Goal: Task Accomplishment & Management: Use online tool/utility

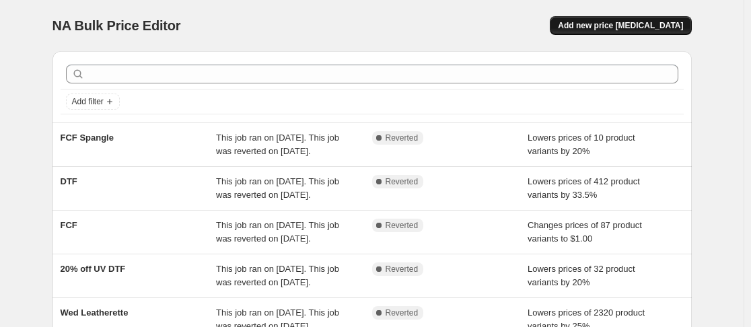
click at [620, 32] on button "Add new price [MEDICAL_DATA]" at bounding box center [620, 25] width 141 height 19
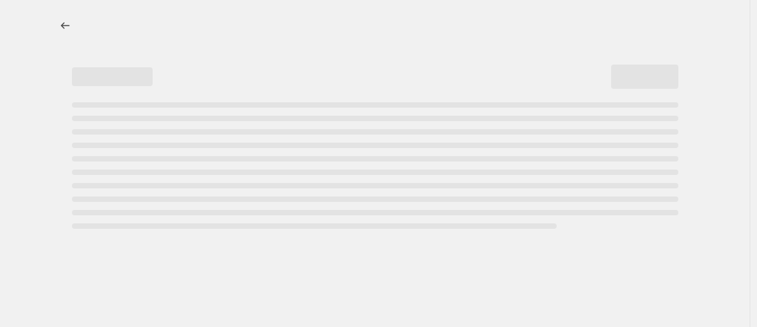
select select "percentage"
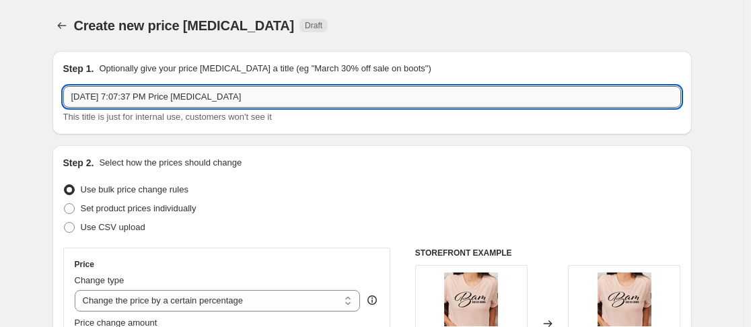
click at [319, 96] on input "[DATE] 7:07:37 PM Price [MEDICAL_DATA]" at bounding box center [371, 97] width 617 height 22
click at [280, 98] on input "[DATE] 7:07:37 PM Price change jo" at bounding box center [371, 97] width 617 height 22
type input "A"
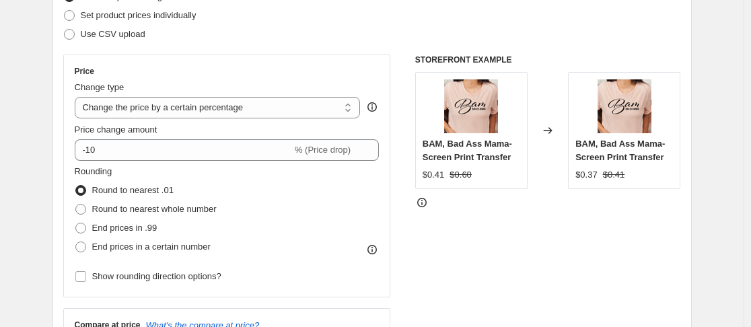
scroll to position [269, 0]
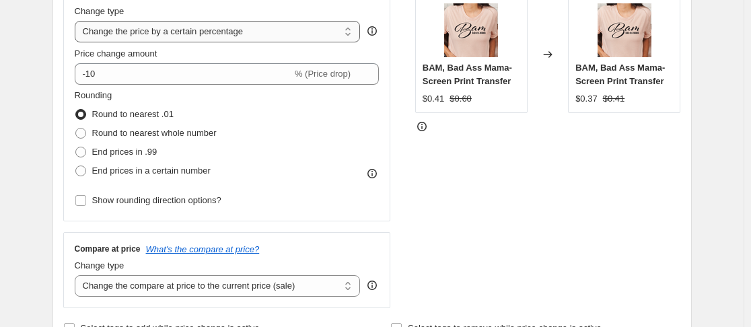
type input "ODC Insiders"
click at [356, 28] on select "Change the price to a certain amount Change the price by a certain amount Chang…" at bounding box center [218, 32] width 286 height 22
select select "to"
click at [77, 21] on select "Change the price to a certain amount Change the price by a certain amount Chang…" at bounding box center [218, 32] width 286 height 22
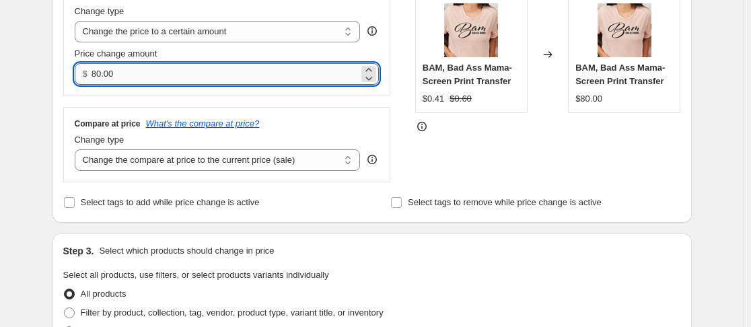
click at [242, 69] on input "80.00" at bounding box center [224, 74] width 267 height 22
type input "8"
type input "0.40"
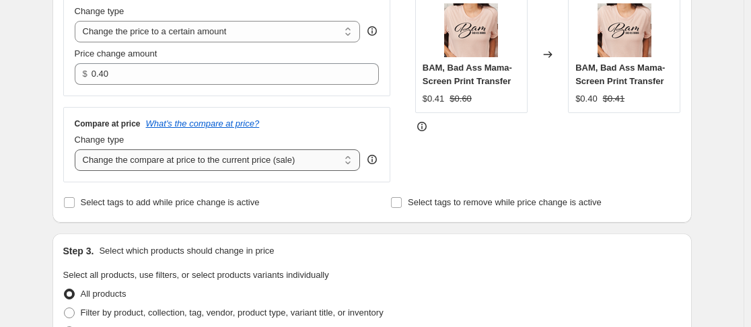
click at [350, 165] on select "Change the compare at price to the current price (sale) Change the compare at p…" at bounding box center [218, 160] width 286 height 22
select select "no_change"
click at [77, 149] on select "Change the compare at price to the current price (sale) Change the compare at p…" at bounding box center [218, 160] width 286 height 22
click at [457, 170] on div "STOREFRONT EXAMPLE BAM, Bad Ass Mama- Screen Print Transfer $0.41 $0.60 Changed…" at bounding box center [548, 80] width 266 height 204
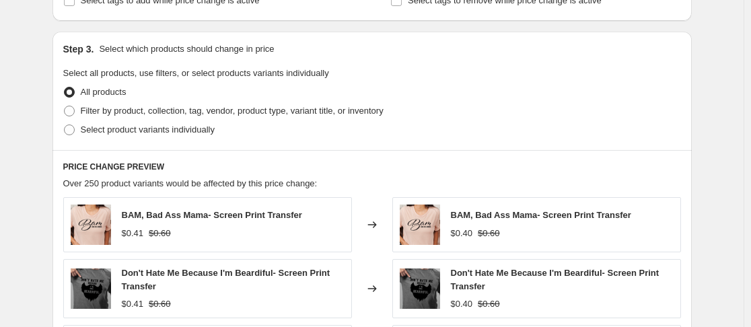
scroll to position [538, 0]
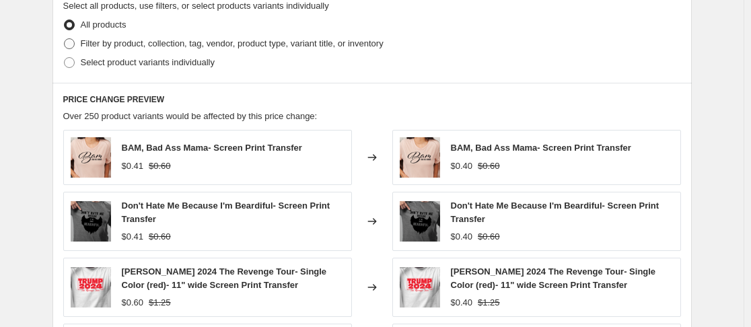
click at [75, 41] on span at bounding box center [69, 43] width 11 height 11
click at [65, 39] on input "Filter by product, collection, tag, vendor, product type, variant title, or inv…" at bounding box center [64, 38] width 1 height 1
radio input "true"
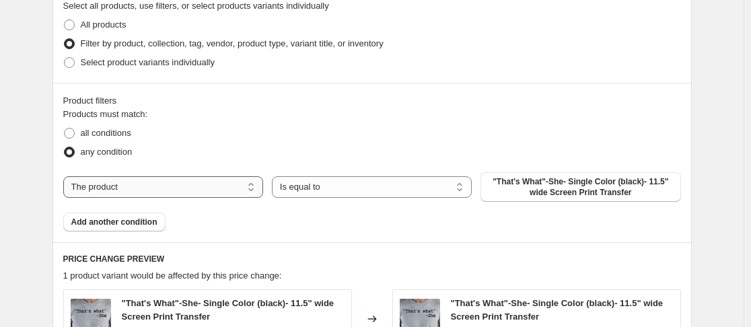
click at [255, 187] on select "The product The product's collection The product's tag The product's vendor The…" at bounding box center [163, 187] width 200 height 22
select select "collection"
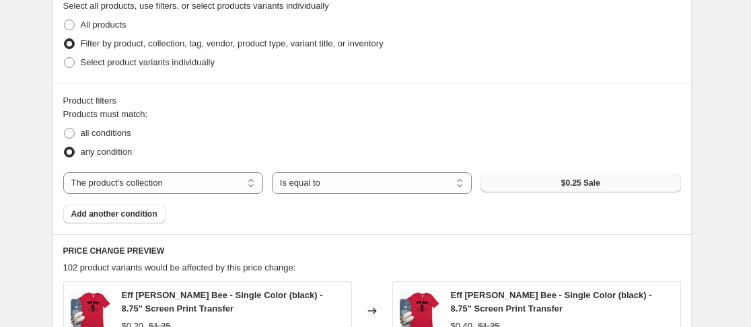
click at [605, 186] on button "$0.25 Sale" at bounding box center [580, 183] width 200 height 19
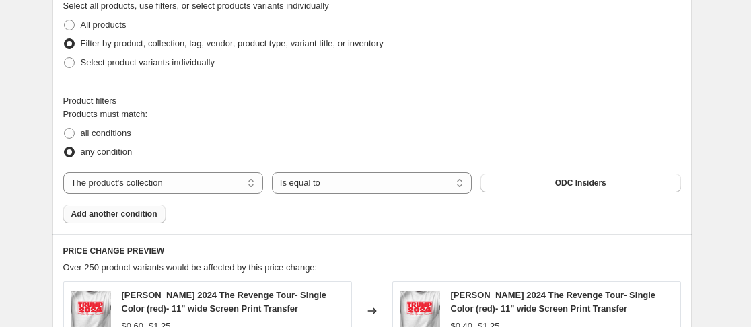
click at [135, 215] on span "Add another condition" at bounding box center [114, 214] width 86 height 11
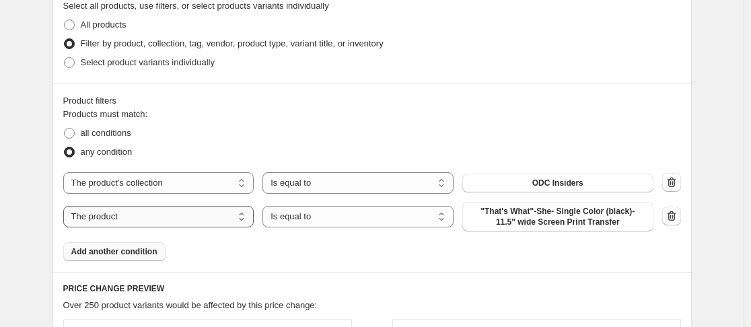
click at [239, 216] on select "The product The product's collection The product's tag The product's vendor The…" at bounding box center [158, 217] width 191 height 22
select select "product_status"
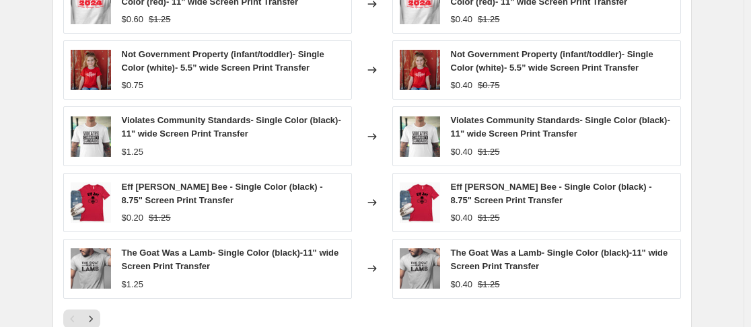
scroll to position [942, 0]
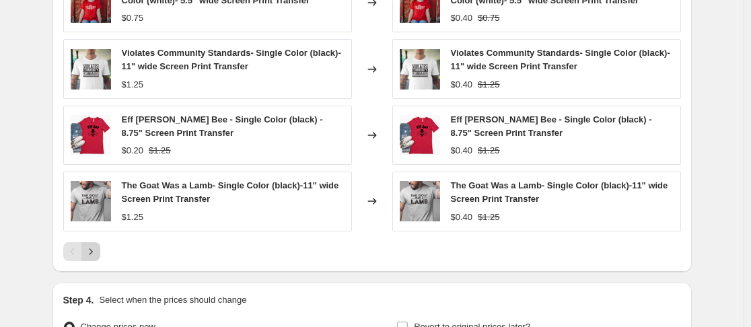
click at [98, 258] on icon "Next" at bounding box center [90, 251] width 13 height 13
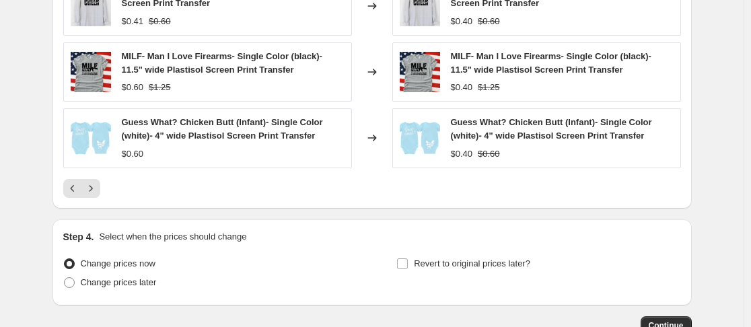
scroll to position [1095, 0]
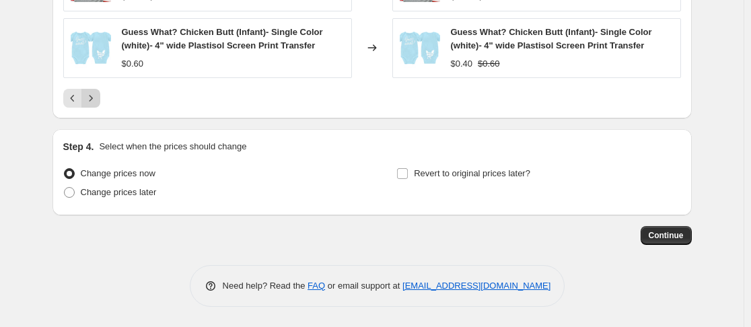
click at [91, 106] on button "Next" at bounding box center [90, 98] width 19 height 19
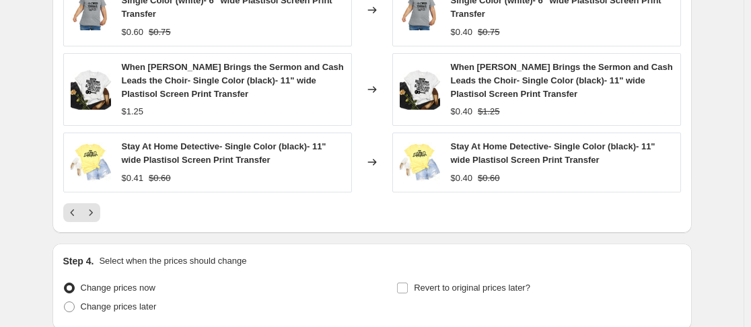
scroll to position [1074, 0]
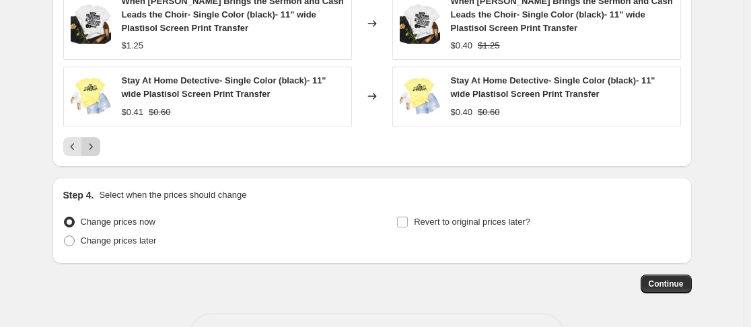
click at [96, 149] on icon "Next" at bounding box center [90, 146] width 13 height 13
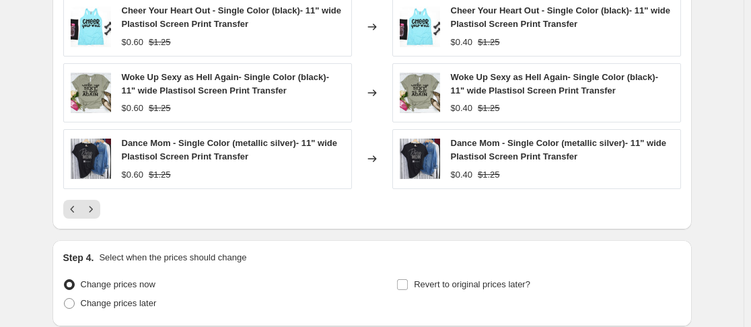
scroll to position [1028, 0]
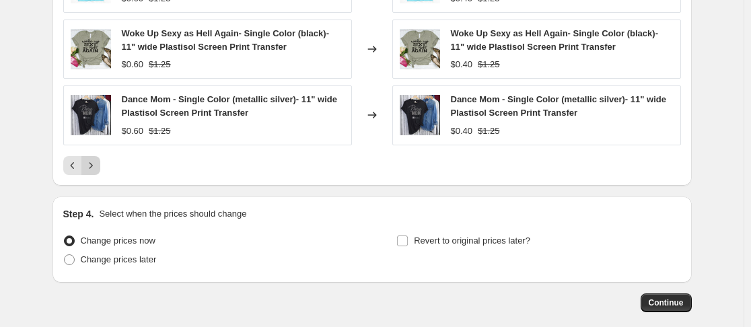
click at [93, 168] on icon "Next" at bounding box center [90, 165] width 13 height 13
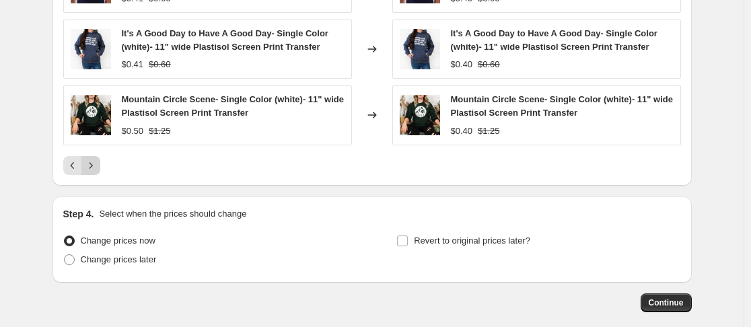
click at [97, 170] on icon "Next" at bounding box center [90, 165] width 13 height 13
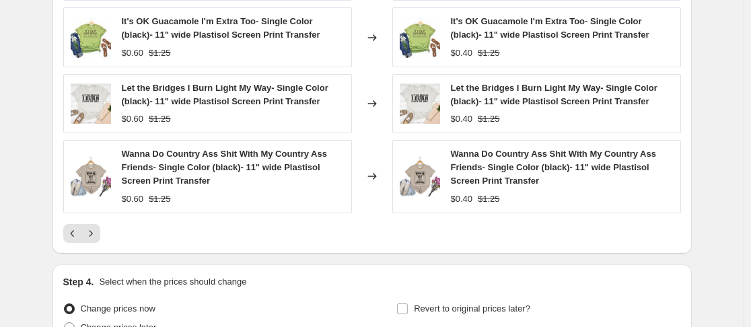
scroll to position [974, 0]
click at [95, 234] on icon "Next" at bounding box center [90, 232] width 13 height 13
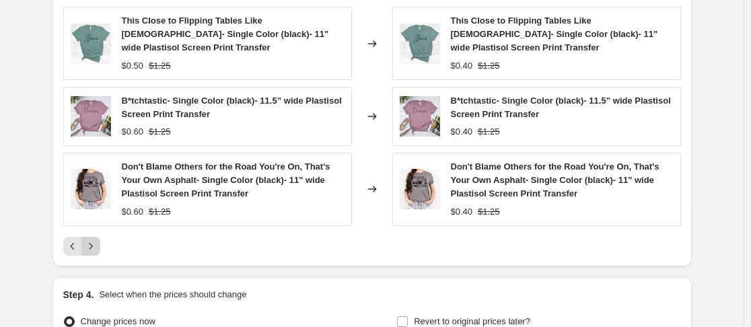
click at [96, 248] on icon "Next" at bounding box center [90, 245] width 13 height 13
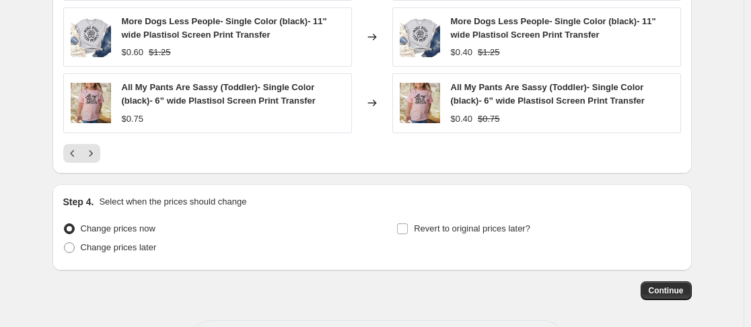
scroll to position [1041, 0]
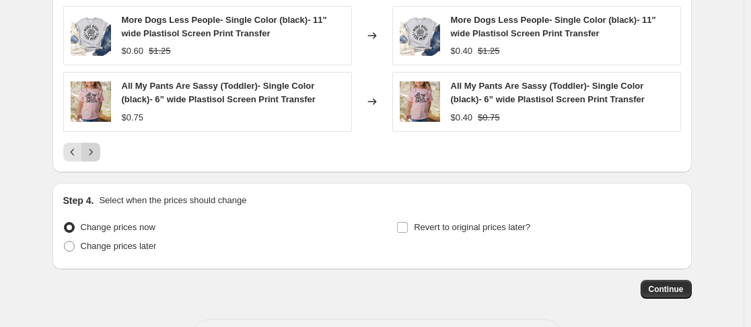
click at [97, 153] on icon "Next" at bounding box center [90, 151] width 13 height 13
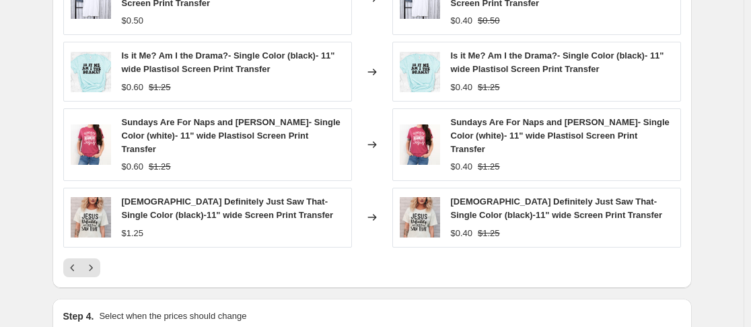
scroll to position [974, 0]
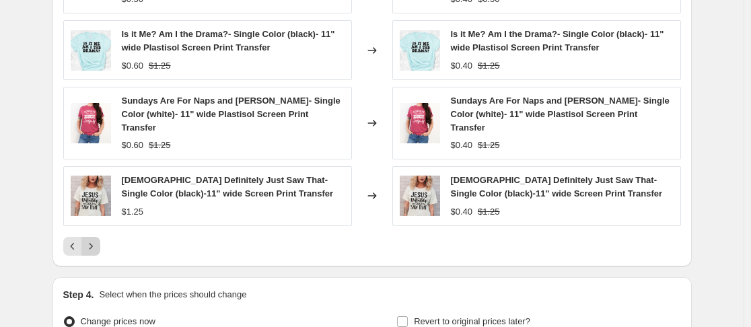
click at [93, 239] on icon "Next" at bounding box center [90, 245] width 13 height 13
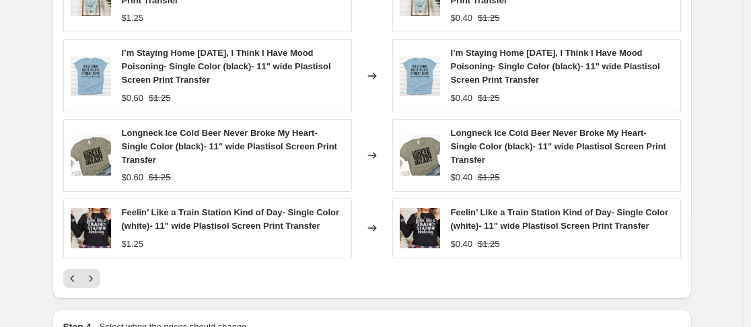
scroll to position [1041, 0]
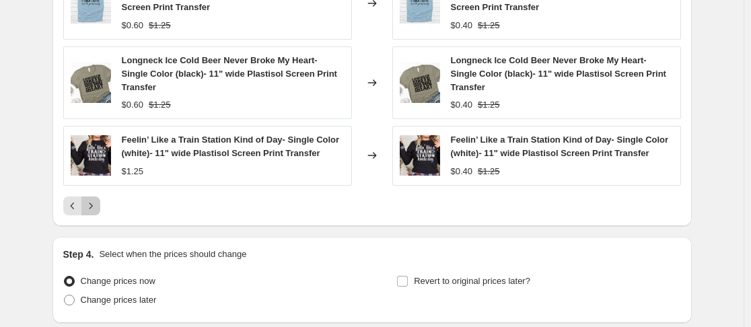
click at [96, 209] on icon "Next" at bounding box center [90, 205] width 13 height 13
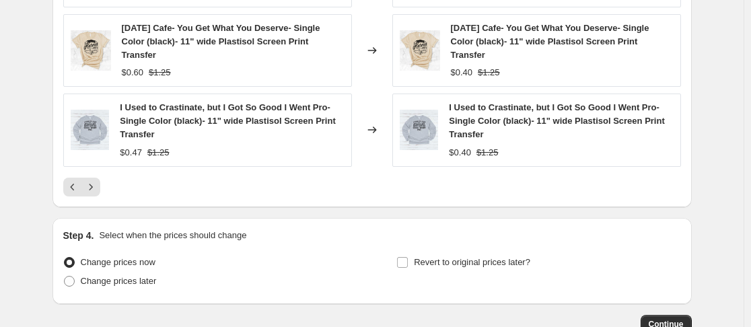
scroll to position [1068, 0]
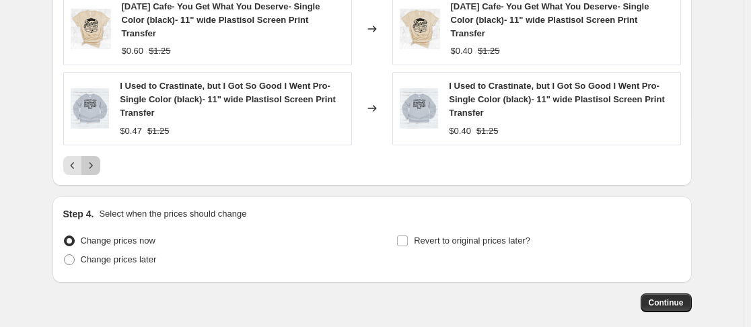
click at [92, 165] on icon "Next" at bounding box center [90, 165] width 3 height 6
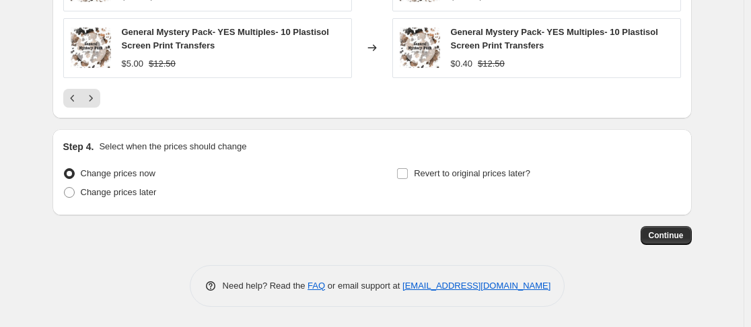
scroll to position [1122, 0]
click at [100, 96] on button "Next" at bounding box center [90, 98] width 19 height 19
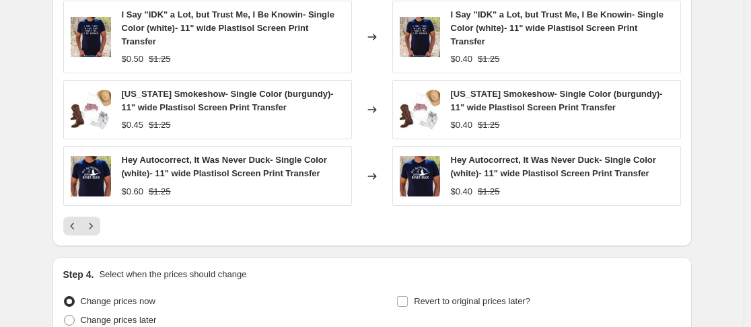
scroll to position [1154, 0]
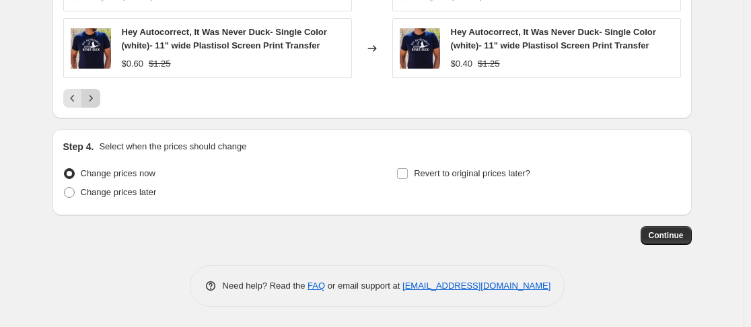
click at [96, 104] on icon "Next" at bounding box center [90, 97] width 13 height 13
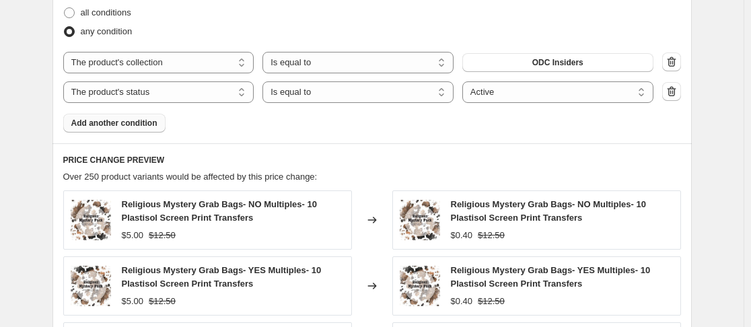
scroll to position [638, 0]
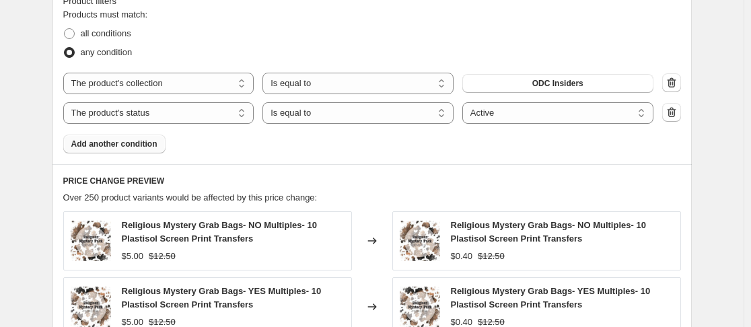
click at [133, 148] on span "Add another condition" at bounding box center [114, 144] width 86 height 11
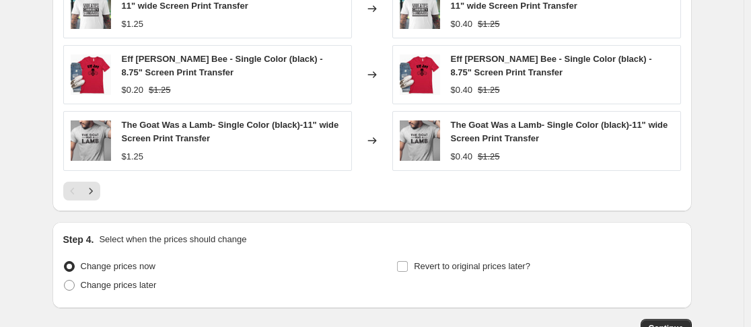
scroll to position [1041, 0]
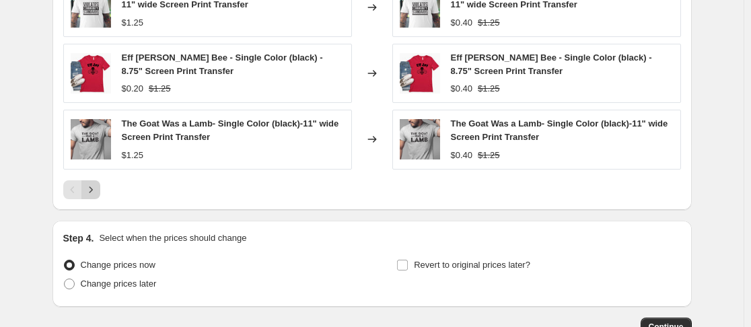
click at [100, 192] on button "Next" at bounding box center [90, 189] width 19 height 19
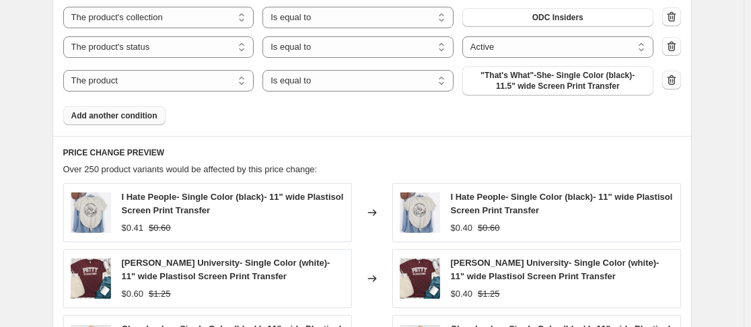
scroll to position [662, 0]
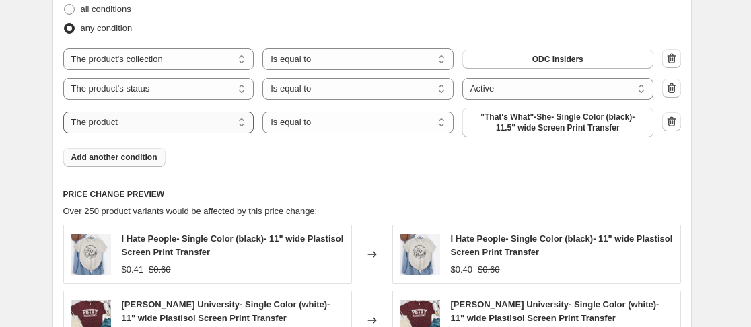
click at [252, 127] on select "The product The product's collection The product's tag The product's vendor The…" at bounding box center [158, 123] width 191 height 22
click at [678, 122] on icon "button" at bounding box center [671, 121] width 13 height 13
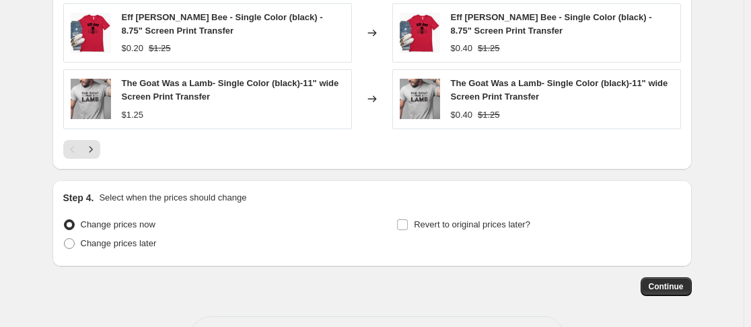
scroll to position [1065, 0]
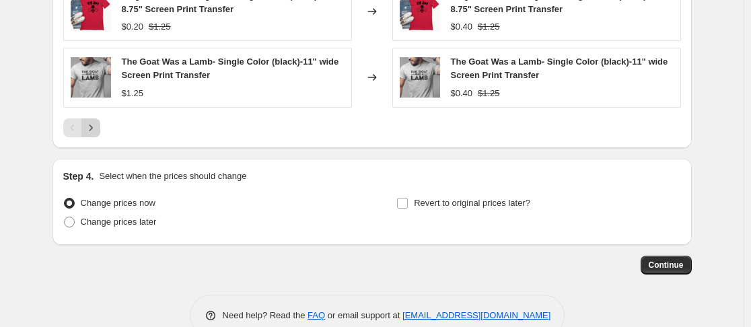
click at [98, 127] on icon "Next" at bounding box center [90, 127] width 13 height 13
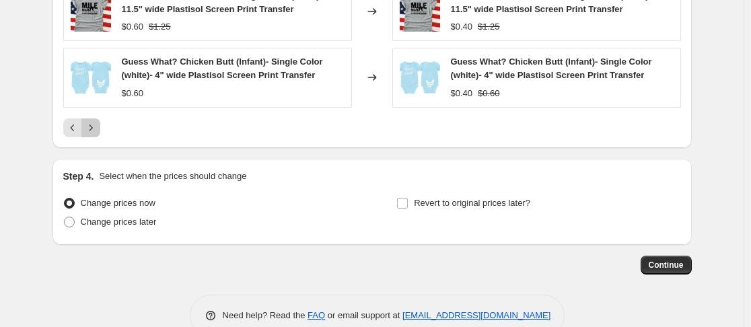
click at [98, 133] on icon "Next" at bounding box center [90, 127] width 13 height 13
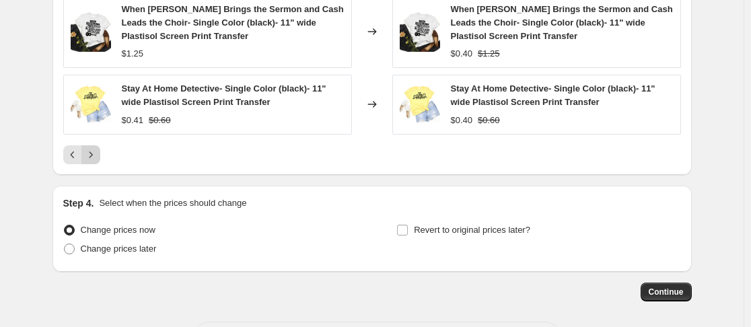
click at [91, 156] on icon "Next" at bounding box center [90, 154] width 13 height 13
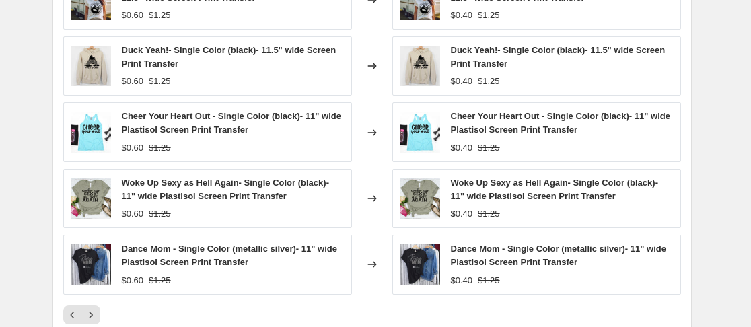
scroll to position [961, 0]
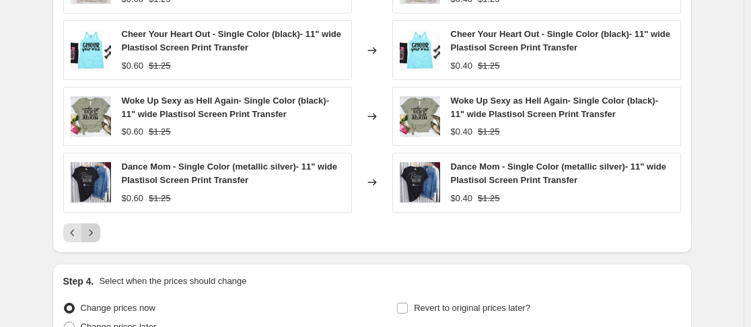
click at [96, 234] on icon "Next" at bounding box center [90, 232] width 13 height 13
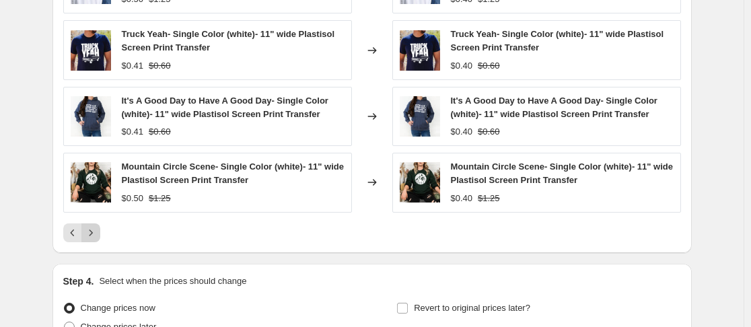
click at [96, 234] on icon "Next" at bounding box center [90, 232] width 13 height 13
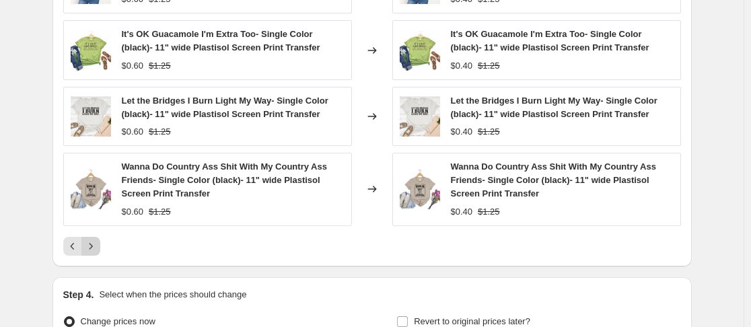
click at [98, 242] on icon "Next" at bounding box center [90, 245] width 13 height 13
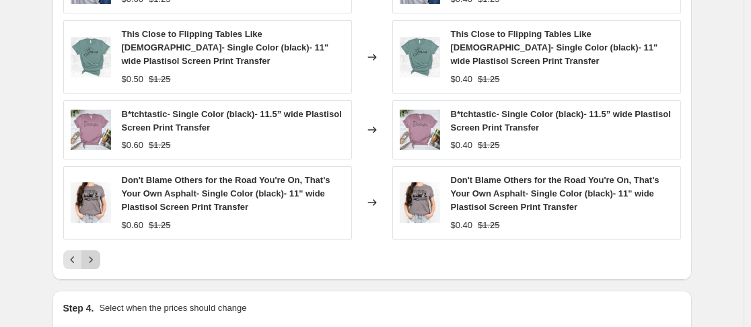
click at [91, 263] on icon "Next" at bounding box center [90, 259] width 13 height 13
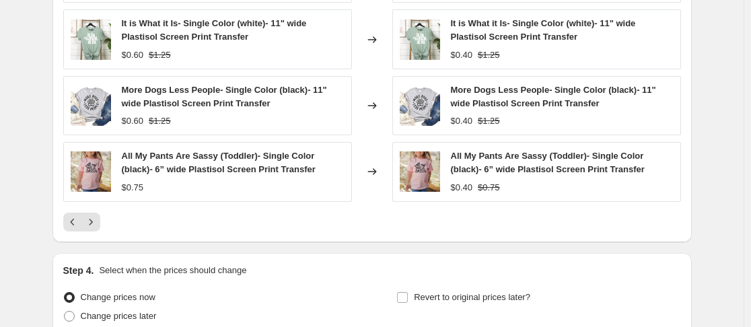
scroll to position [1028, 0]
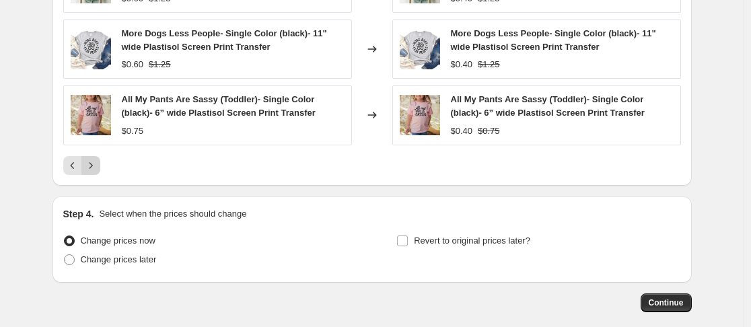
click at [96, 163] on icon "Next" at bounding box center [90, 165] width 13 height 13
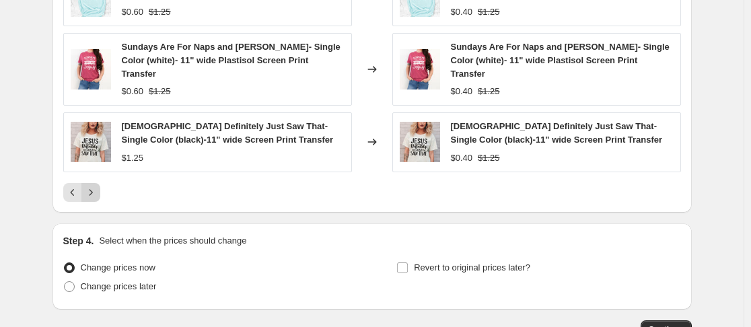
click at [93, 186] on icon "Next" at bounding box center [90, 192] width 13 height 13
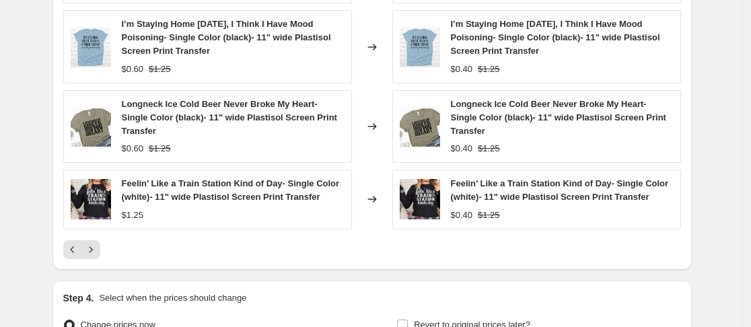
scroll to position [1095, 0]
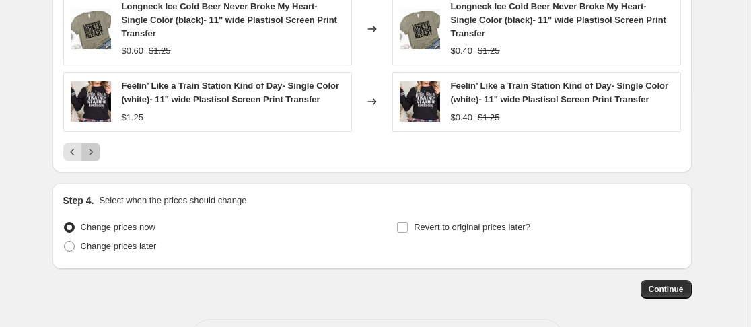
click at [95, 148] on icon "Next" at bounding box center [90, 151] width 13 height 13
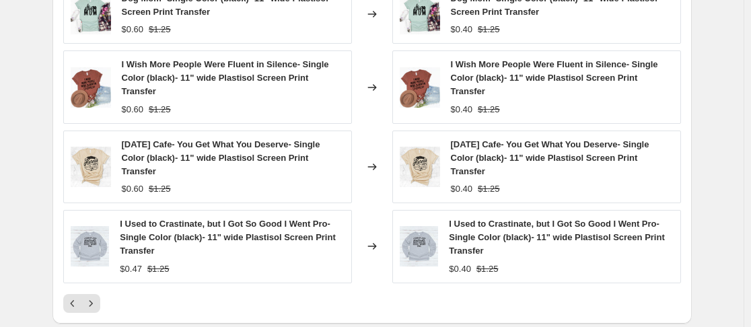
scroll to position [961, 0]
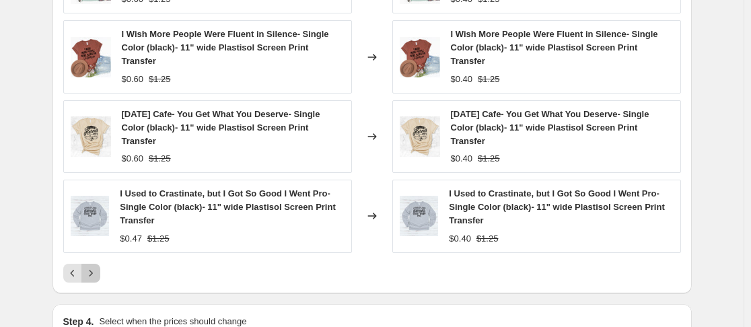
click at [98, 279] on icon "Next" at bounding box center [90, 272] width 13 height 13
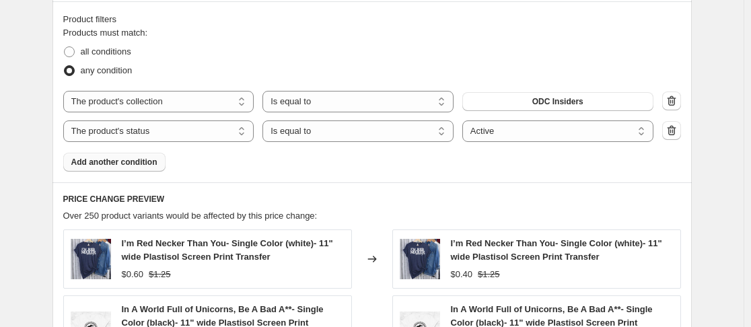
scroll to position [624, 0]
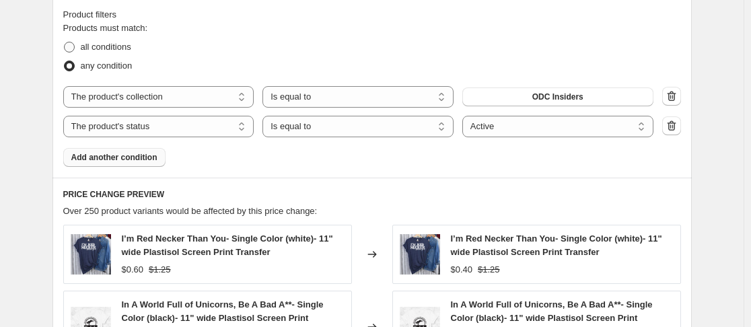
click at [75, 47] on span at bounding box center [69, 47] width 11 height 11
click at [65, 42] on input "all conditions" at bounding box center [64, 42] width 1 height 1
radio input "true"
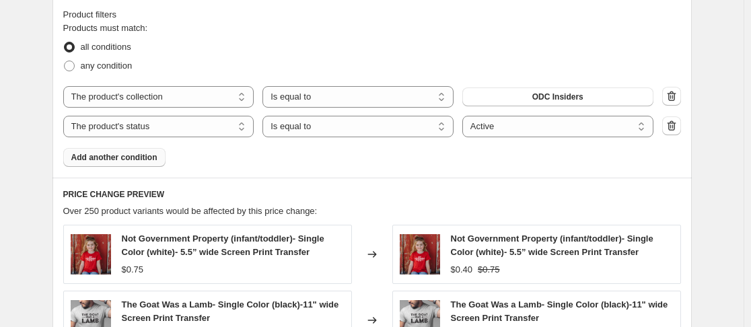
scroll to position [629, 0]
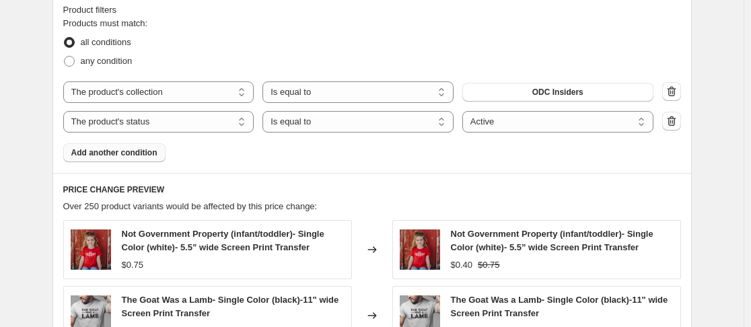
click at [149, 157] on span "Add another condition" at bounding box center [114, 152] width 86 height 11
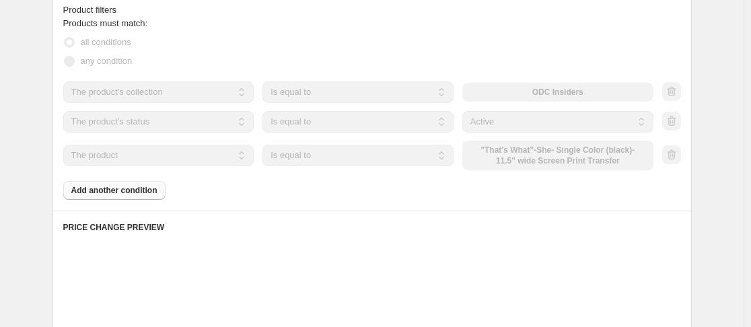
scroll to position [624, 0]
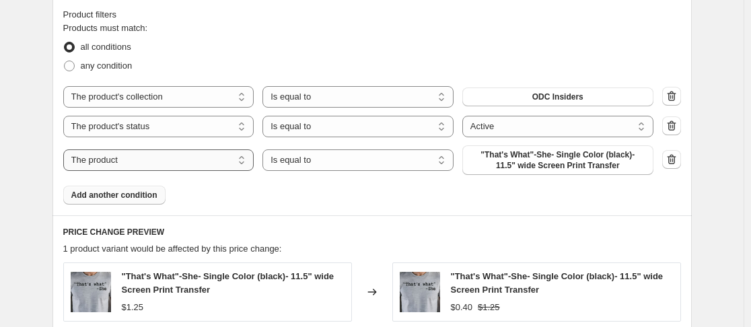
click at [149, 166] on select "The product The product's collection The product's tag The product's vendor The…" at bounding box center [158, 160] width 191 height 22
select select "title"
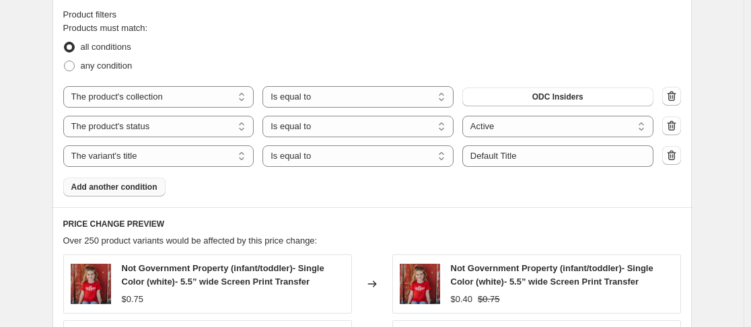
scroll to position [629, 0]
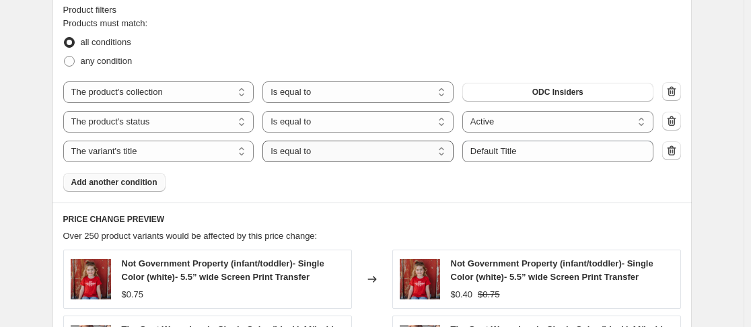
click at [430, 159] on select "Is equal to Is not equal to Contains" at bounding box center [357, 152] width 191 height 22
select select "not_equal"
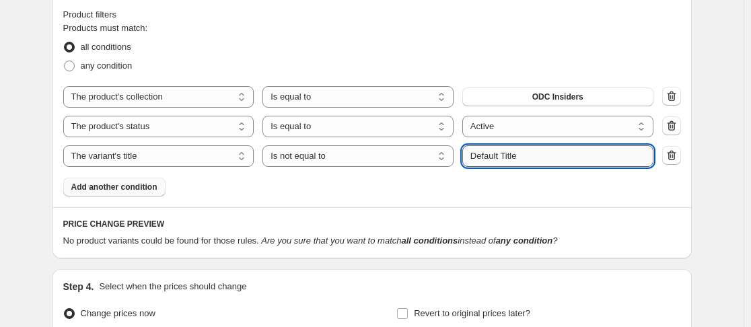
click at [554, 161] on input "Default Title" at bounding box center [557, 156] width 191 height 22
type input "D"
type input "mystery packs"
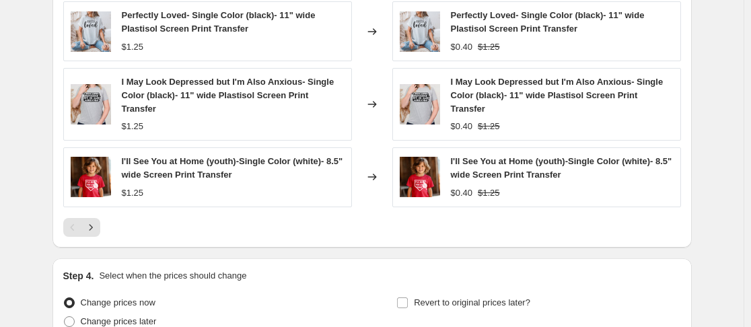
scroll to position [1100, 0]
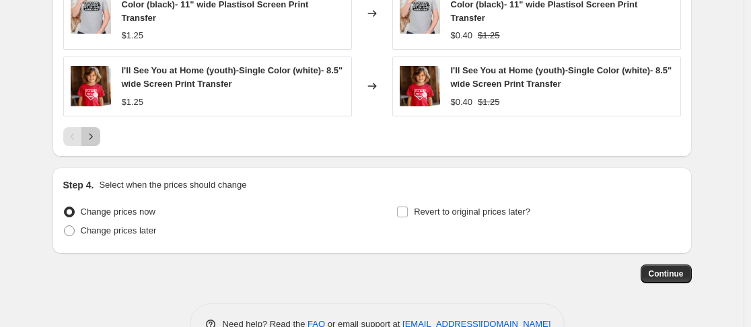
click at [92, 139] on icon "Next" at bounding box center [90, 136] width 3 height 6
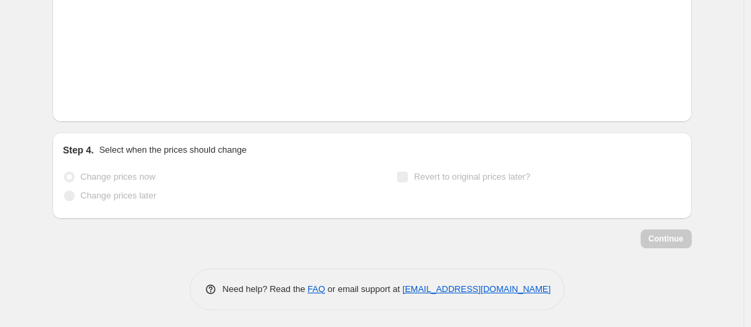
scroll to position [1095, 0]
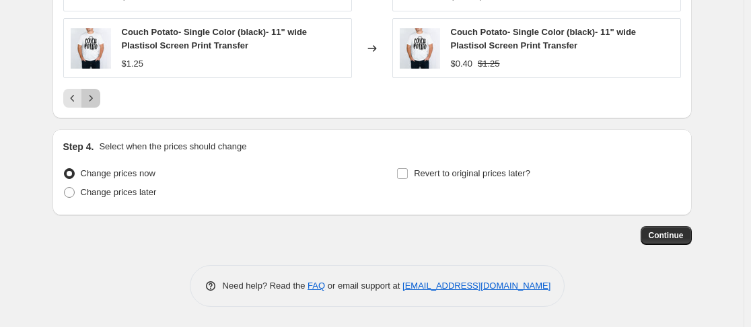
click at [97, 103] on icon "Next" at bounding box center [90, 97] width 13 height 13
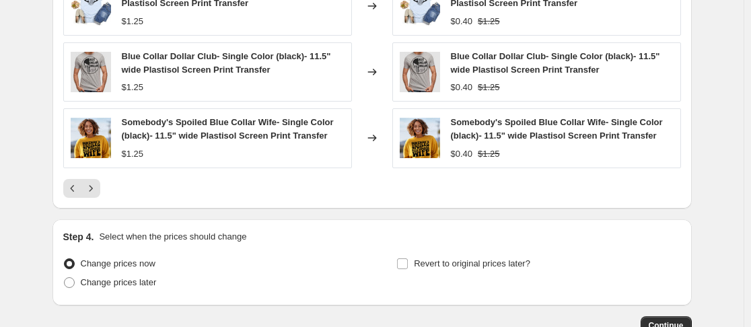
scroll to position [1071, 0]
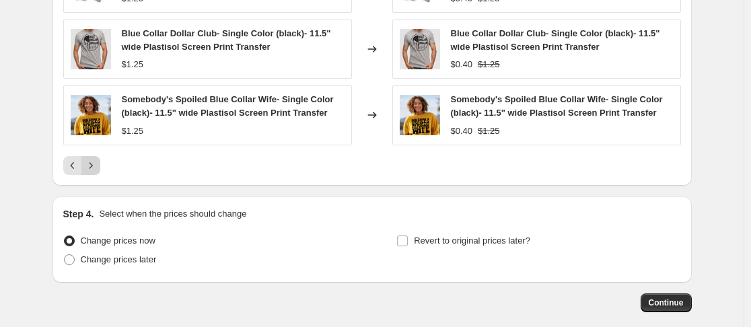
click at [92, 161] on icon "Next" at bounding box center [90, 165] width 13 height 13
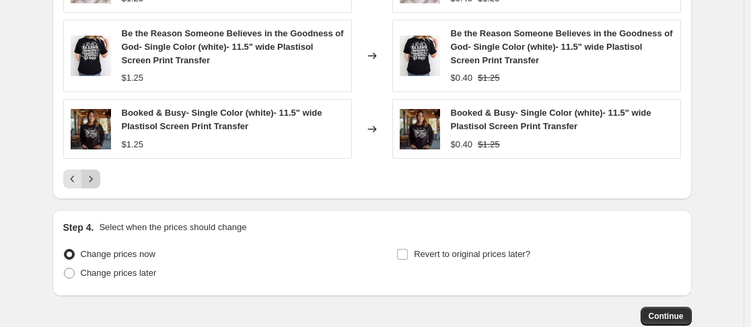
click at [98, 176] on icon "Next" at bounding box center [90, 178] width 13 height 13
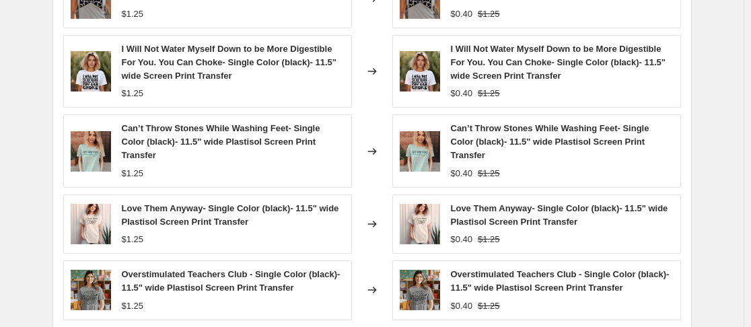
scroll to position [1004, 0]
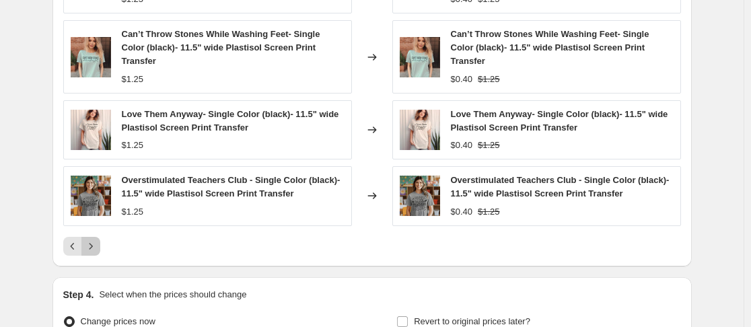
click at [98, 252] on icon "Next" at bounding box center [90, 245] width 13 height 13
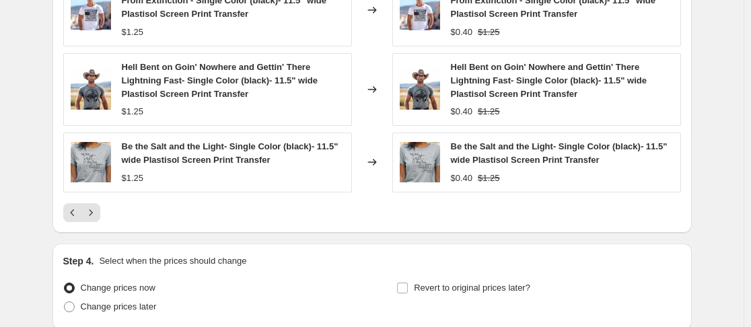
scroll to position [1071, 0]
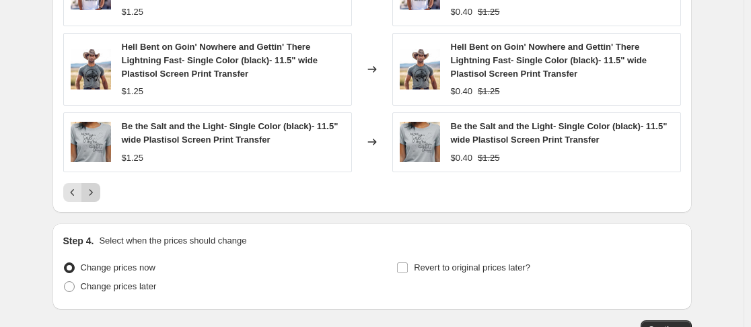
click at [93, 186] on icon "Next" at bounding box center [90, 192] width 13 height 13
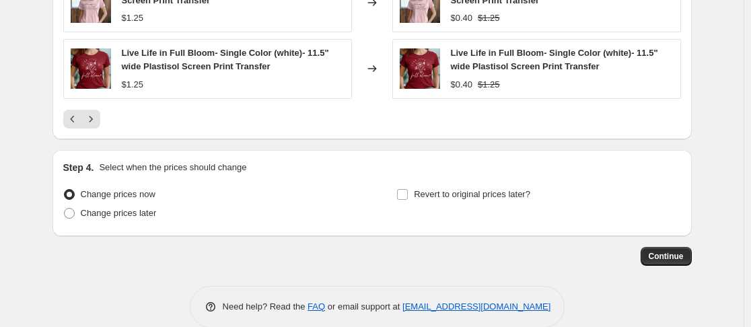
scroll to position [1125, 0]
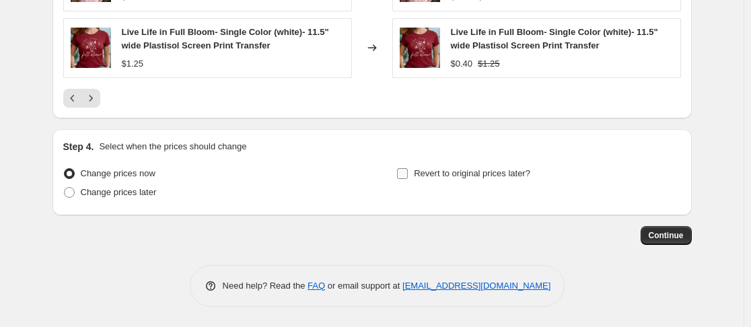
click at [408, 175] on span at bounding box center [402, 173] width 12 height 12
click at [408, 175] on input "Revert to original prices later?" at bounding box center [402, 173] width 11 height 11
checkbox input "true"
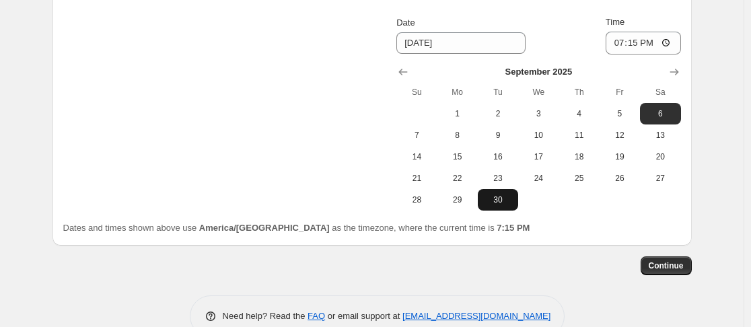
scroll to position [1326, 0]
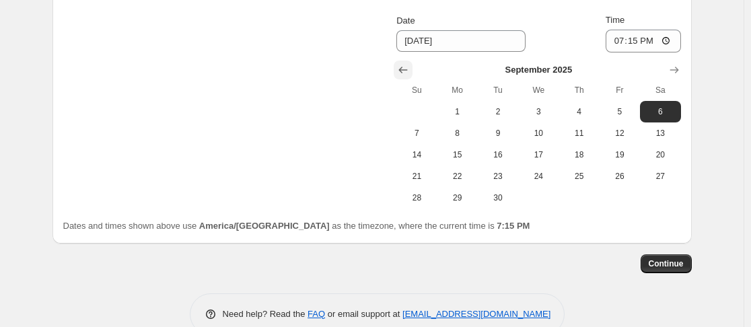
click at [408, 69] on icon "Show previous month, August 2025" at bounding box center [403, 70] width 9 height 7
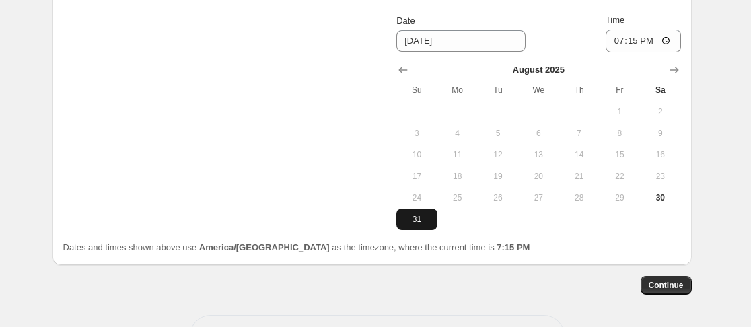
click at [420, 217] on span "31" at bounding box center [417, 219] width 30 height 11
type input "[DATE]"
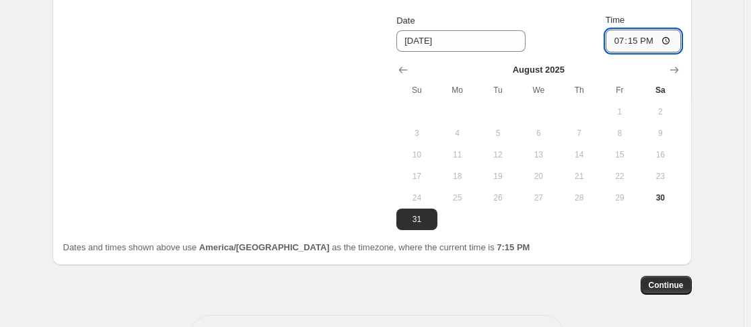
click at [615, 44] on input "19:15" at bounding box center [642, 41] width 75 height 23
type input "23:59"
click at [676, 287] on span "Continue" at bounding box center [665, 285] width 35 height 11
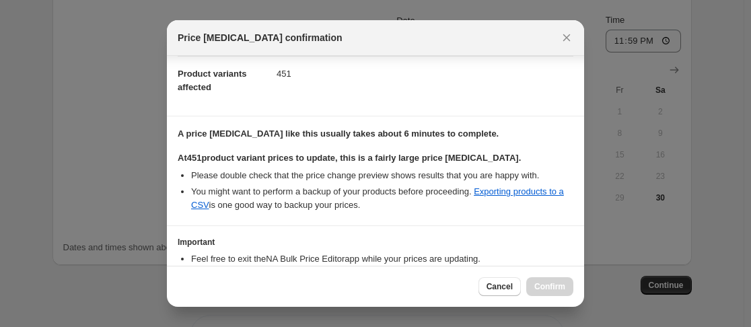
scroll to position [258, 0]
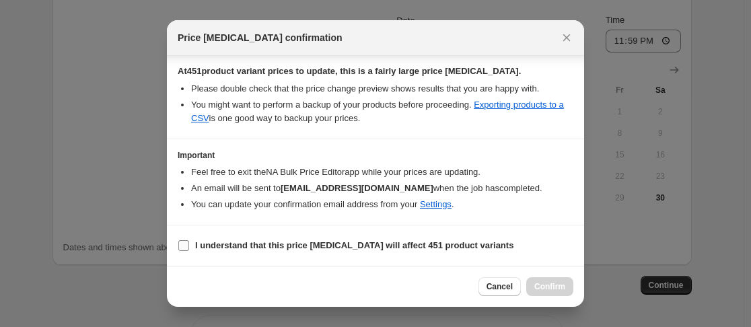
click at [186, 246] on input "I understand that this price [MEDICAL_DATA] will affect 451 product variants" at bounding box center [183, 245] width 11 height 11
checkbox input "true"
click at [547, 292] on span "Confirm" at bounding box center [549, 286] width 31 height 11
